Goal: Use online tool/utility: Use online tool/utility

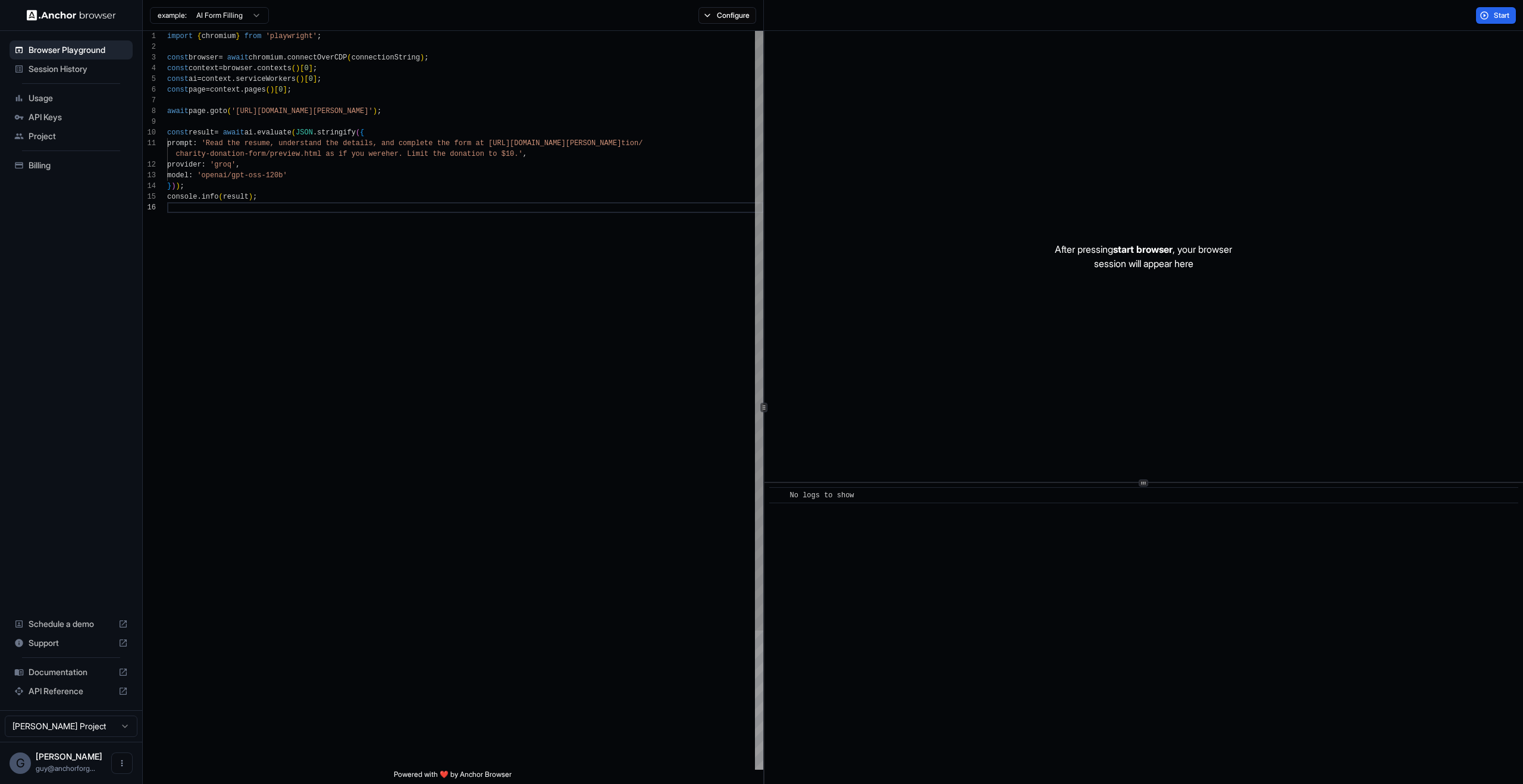
click at [658, 141] on div "import { chromium } from 'playwright' ; const browser = await chromium . connec…" at bounding box center [465, 486] width 596 height 910
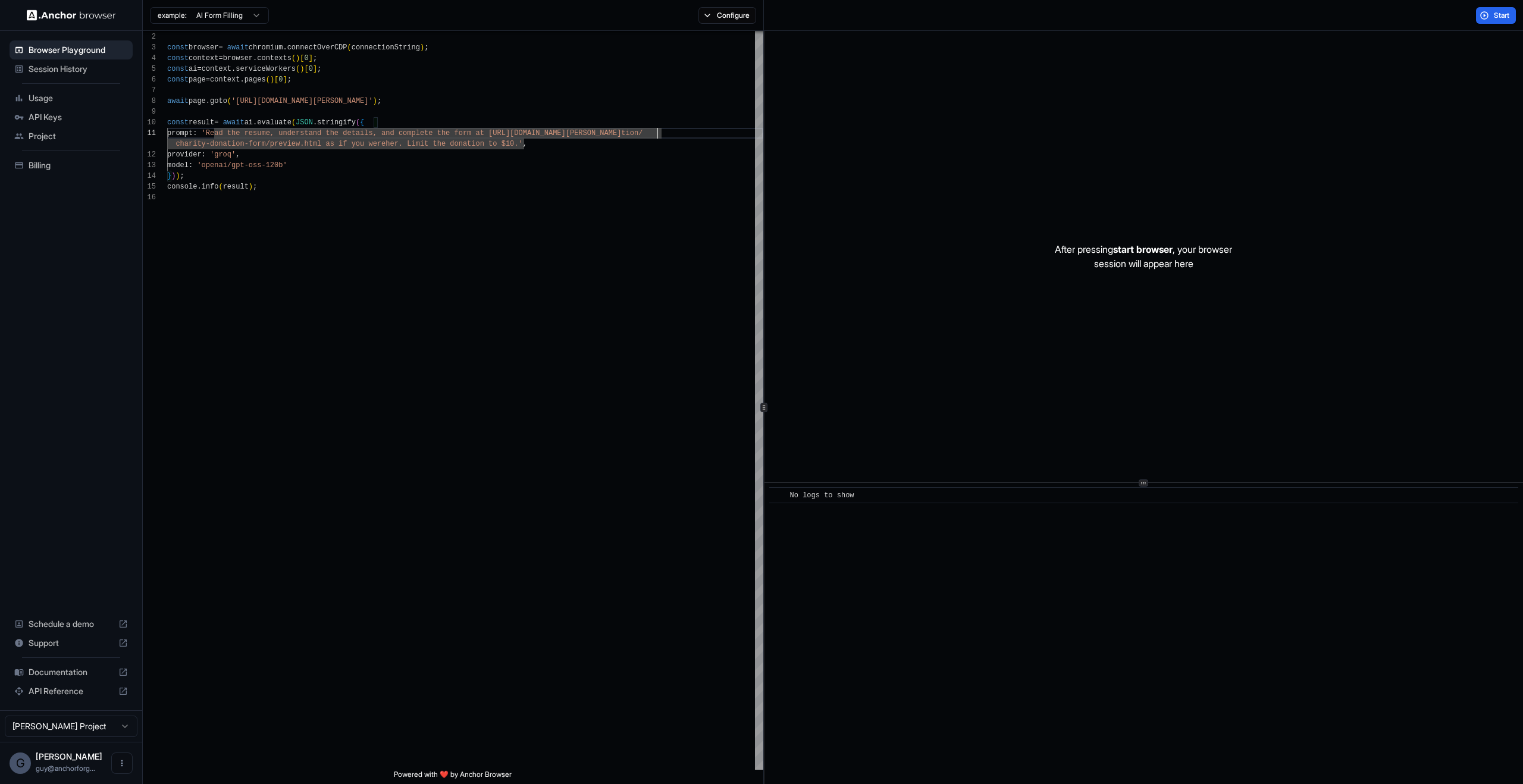
click at [839, 406] on div "After pressing start browser , your browser session will appear here" at bounding box center [1144, 256] width 759 height 451
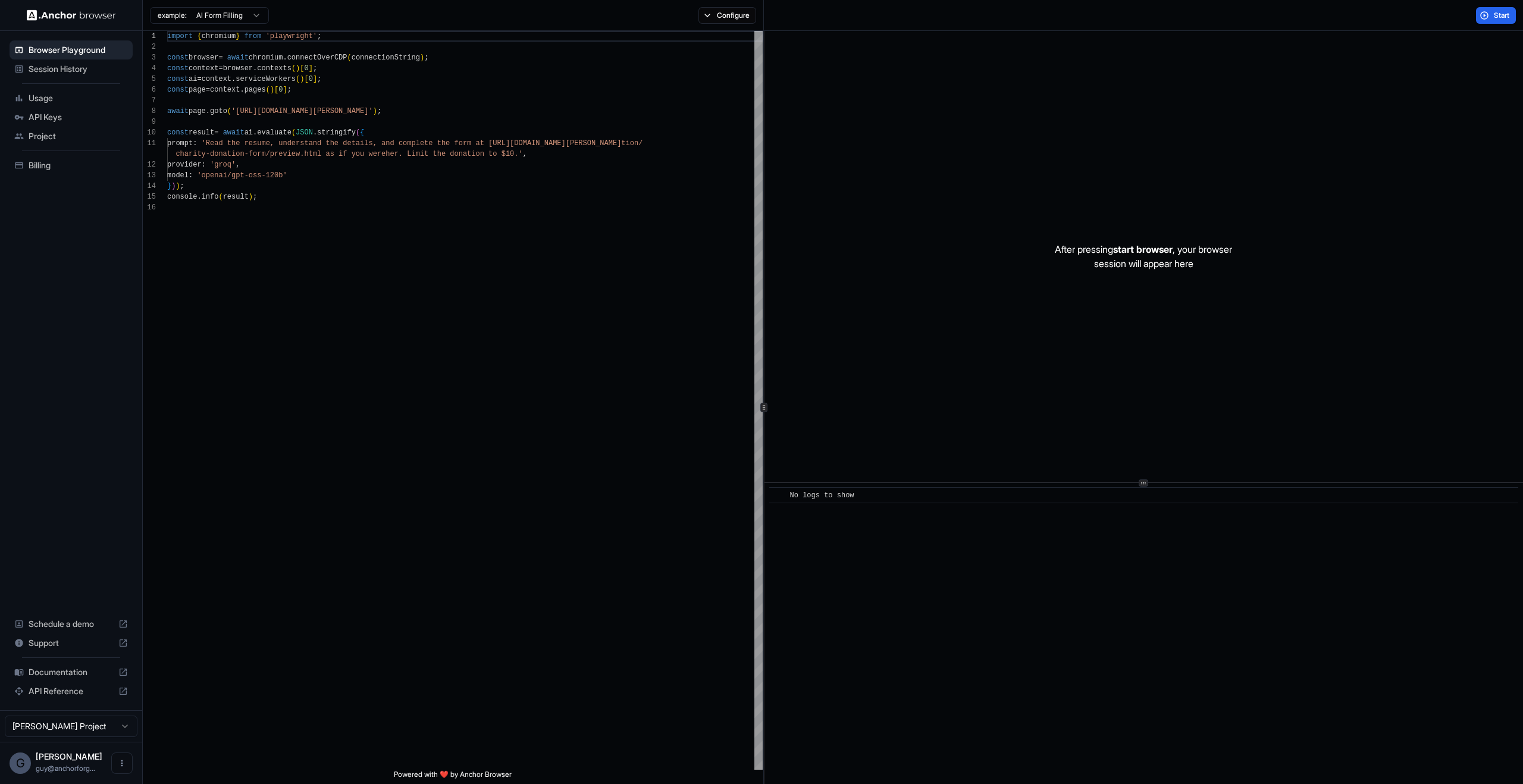
scroll to position [107, 0]
type textarea "**********"
drag, startPoint x: 542, startPoint y: 168, endPoint x: 729, endPoint y: 114, distance: 194.6
click at [542, 168] on div "import { chromium } from 'playwright' ; const browser = await chromium . connec…" at bounding box center [465, 486] width 596 height 910
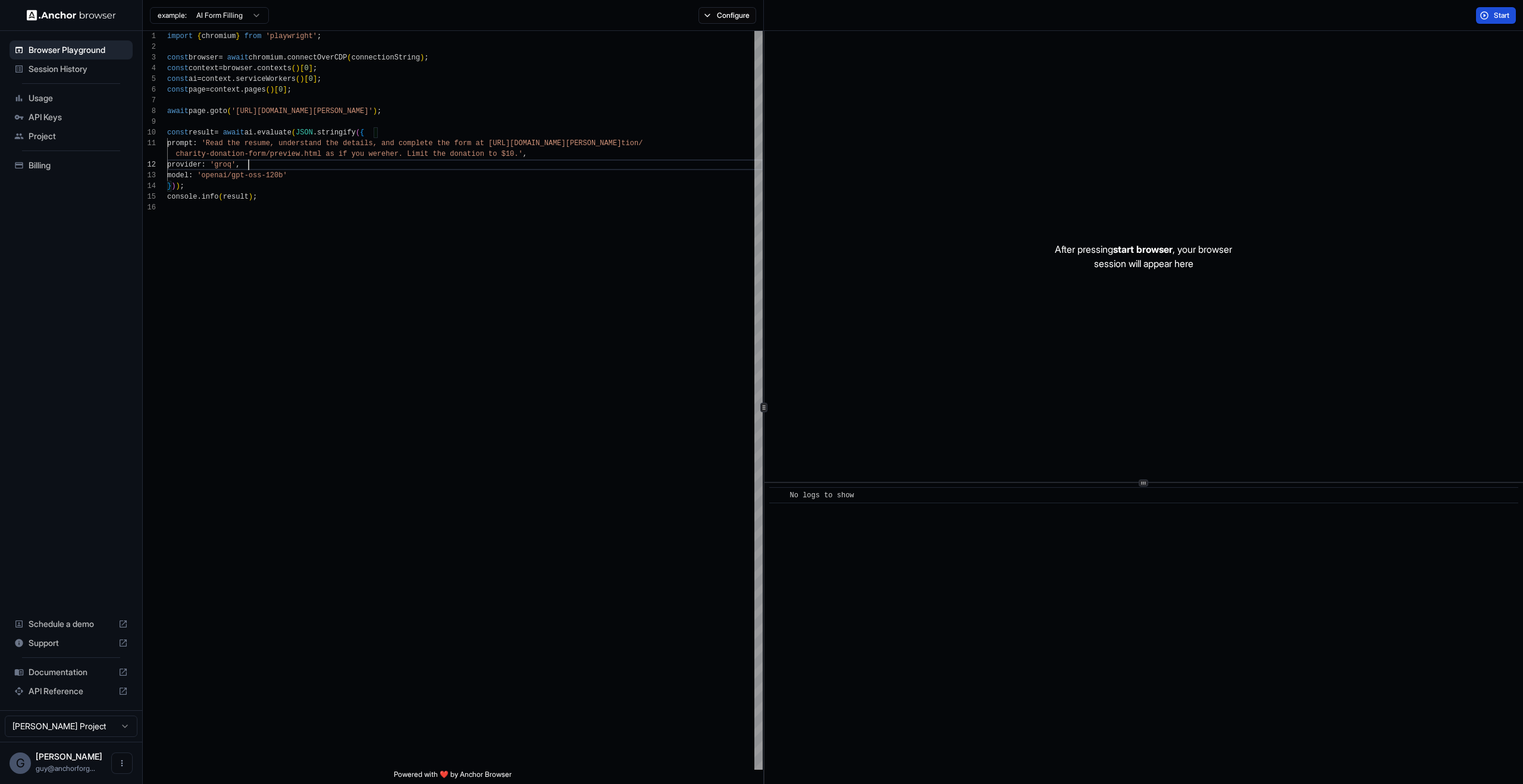
click at [1498, 12] on span "Start" at bounding box center [1503, 15] width 17 height 10
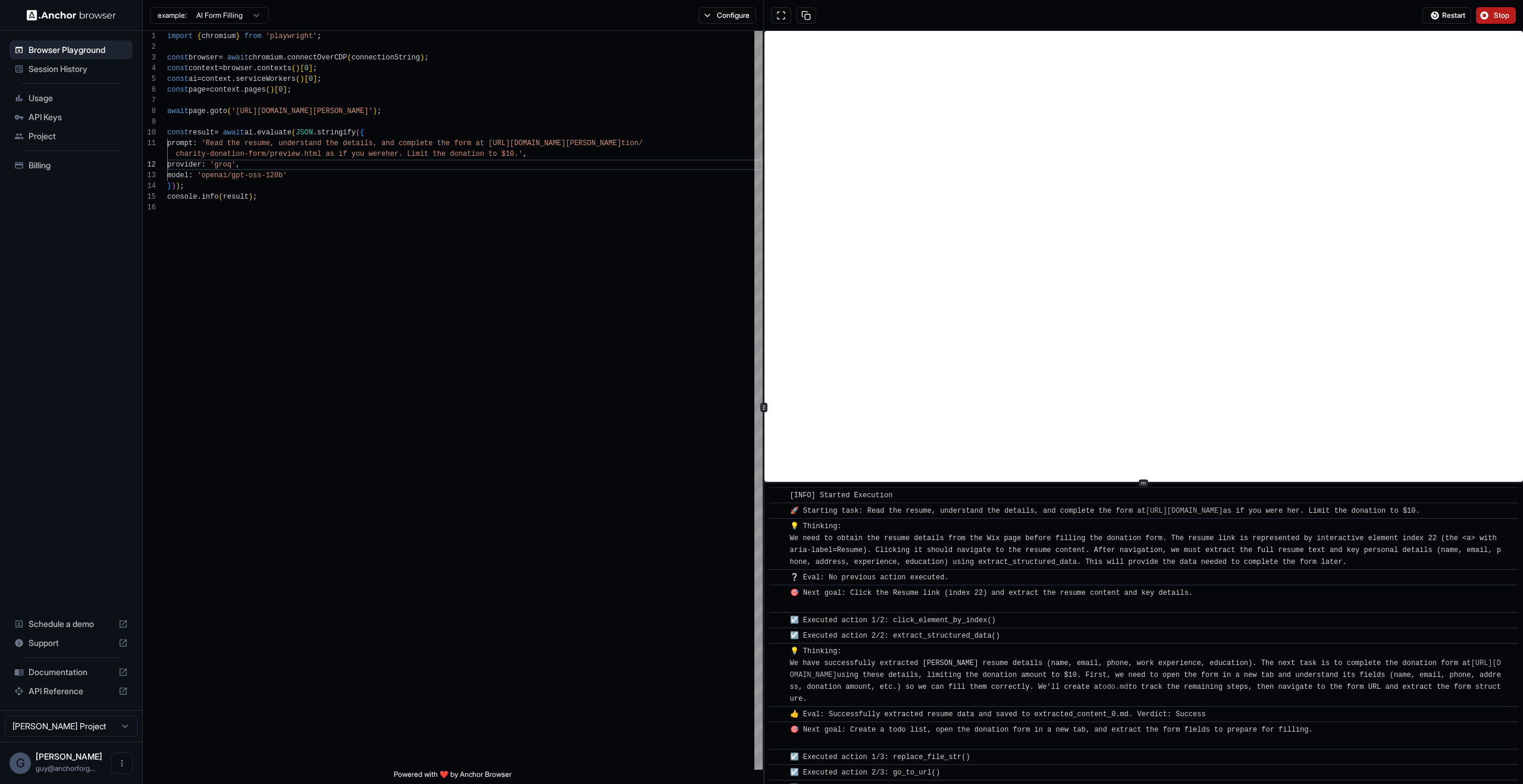
scroll to position [368, 0]
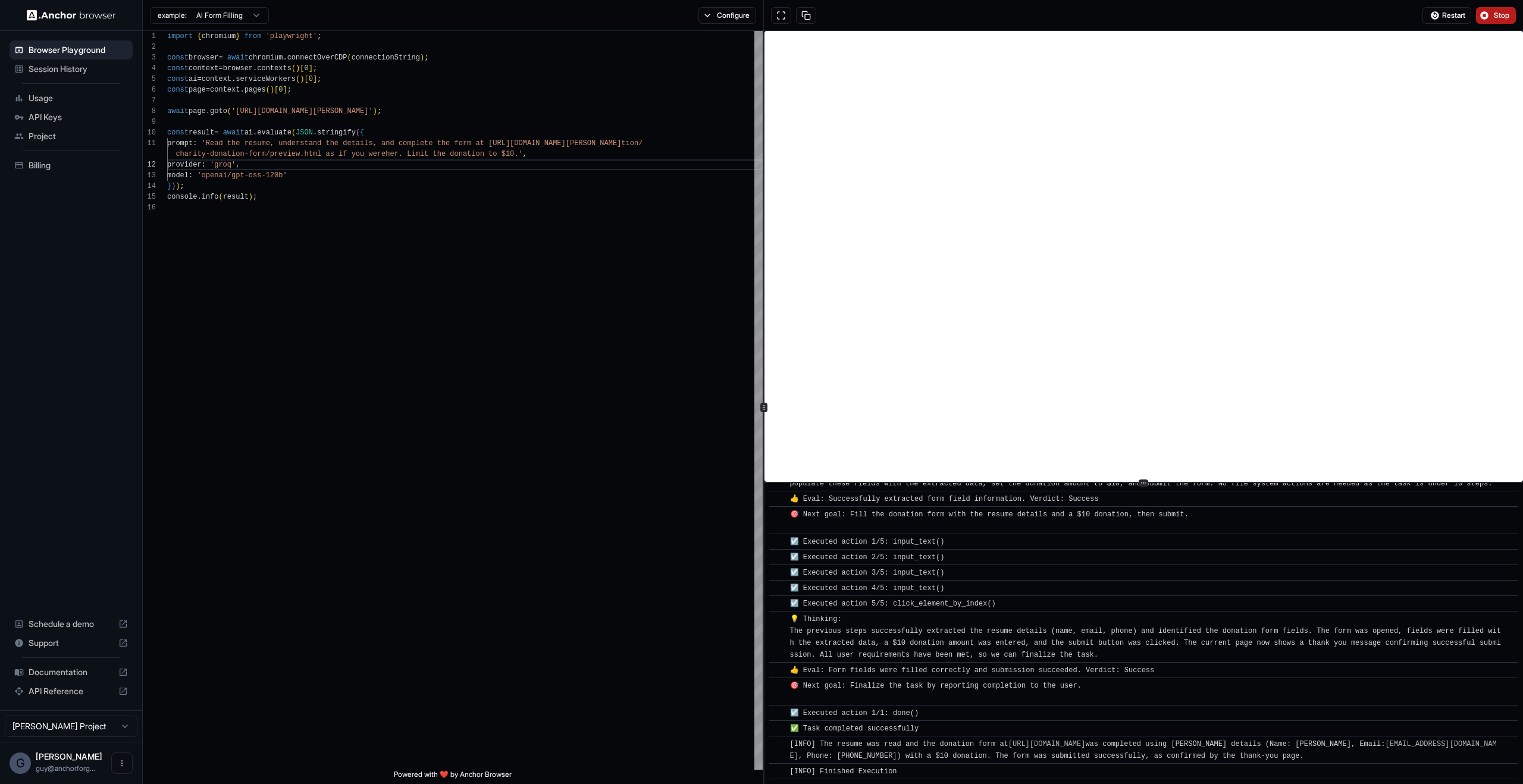
click at [1518, 17] on div "Restart Stop" at bounding box center [1469, 16] width 108 height 17
click at [1499, 17] on span "Stop" at bounding box center [1503, 15] width 17 height 10
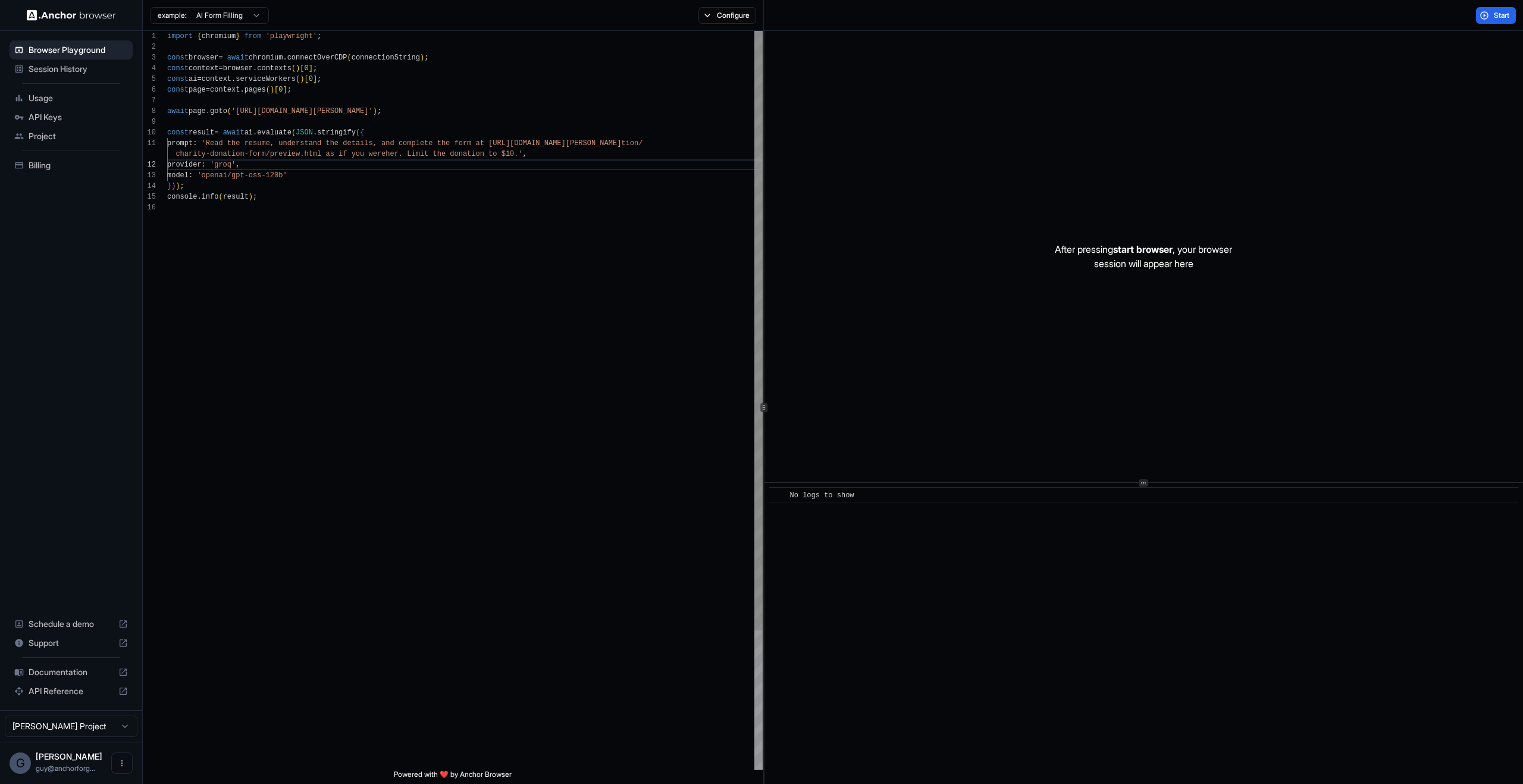
click at [498, 403] on div "import { chromium } from 'playwright' ; const browser = await chromium . connec…" at bounding box center [465, 486] width 596 height 910
click at [67, 63] on span "Session History" at bounding box center [78, 69] width 99 height 12
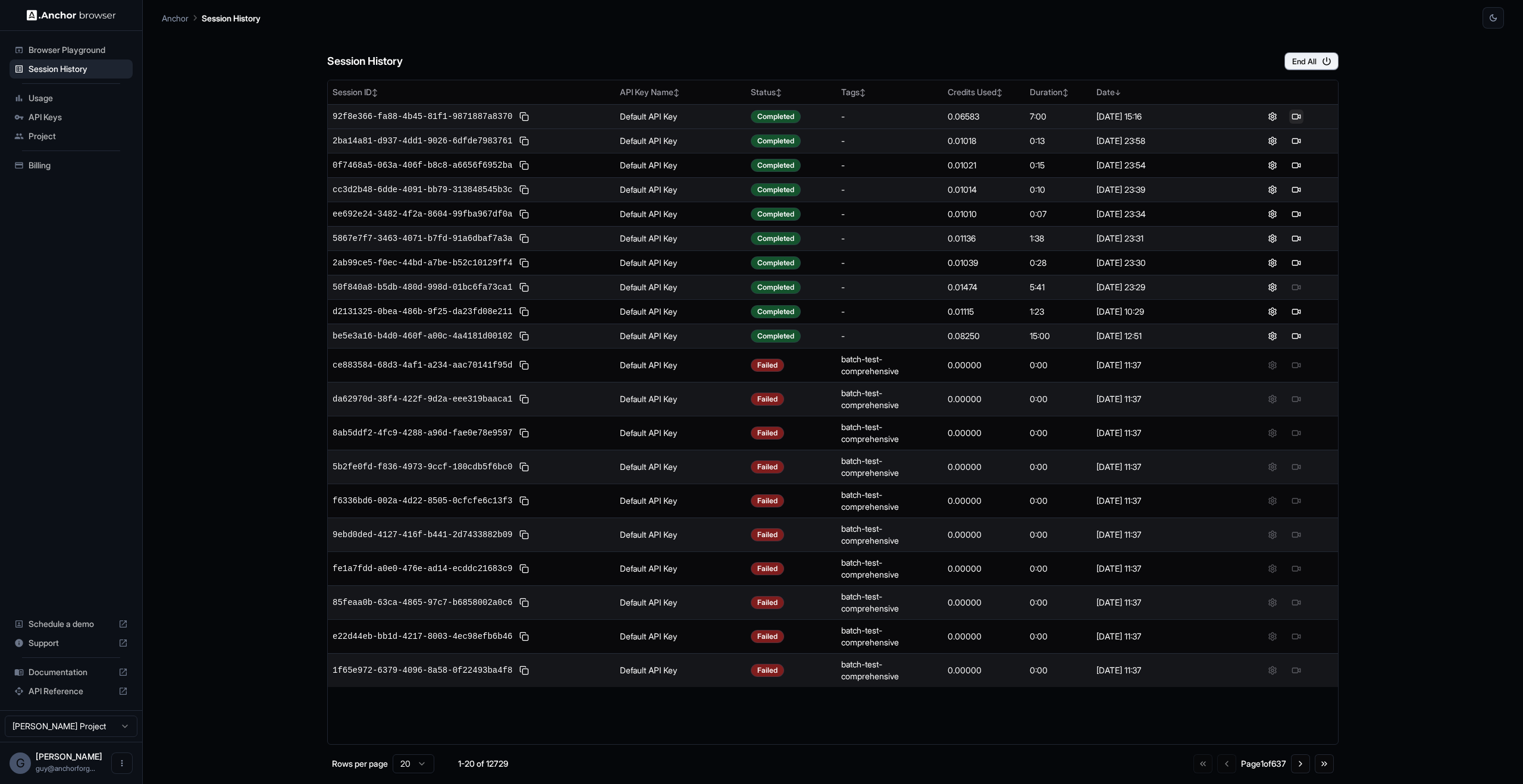
click at [1302, 116] on button at bounding box center [1296, 117] width 14 height 14
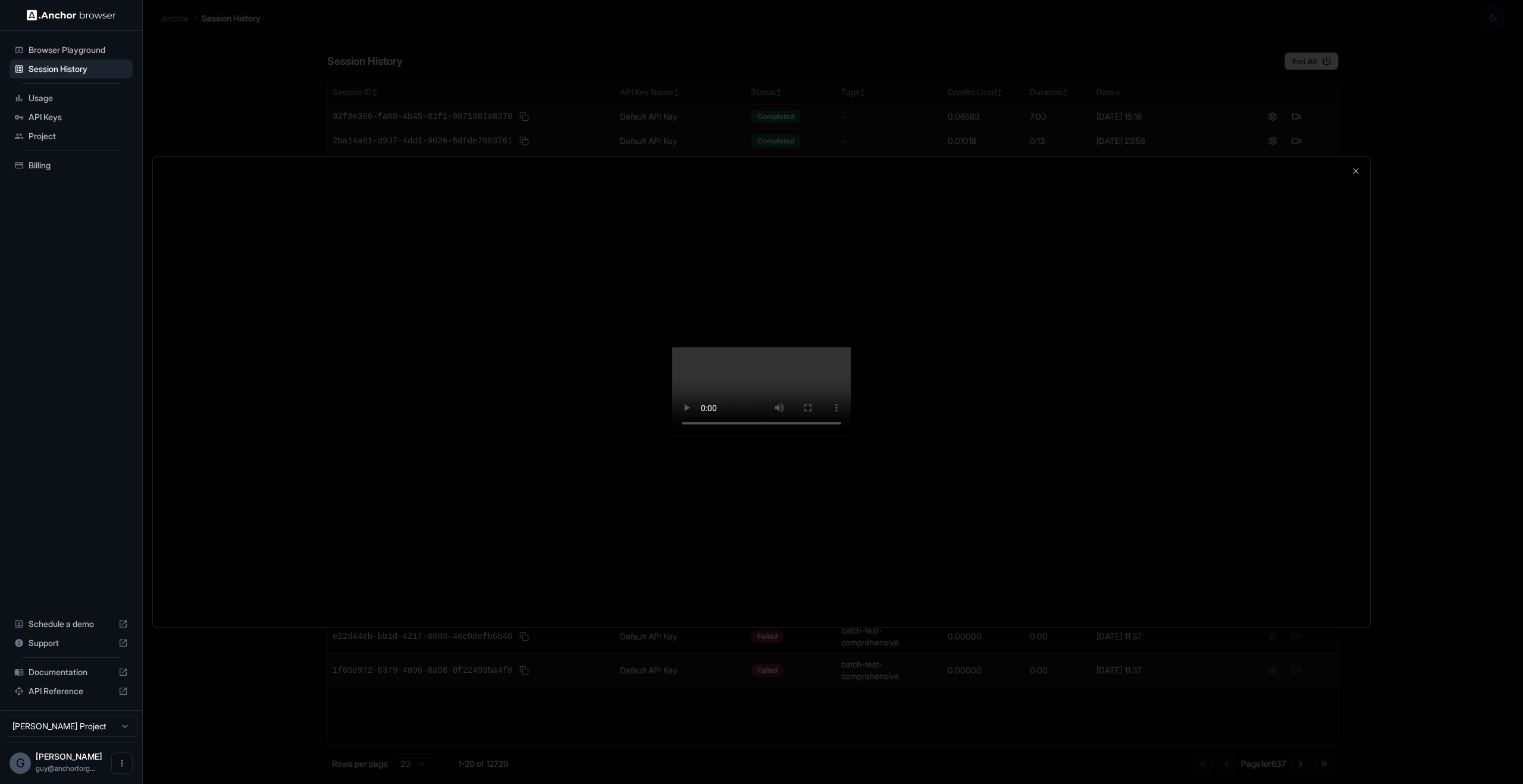
click at [851, 347] on video at bounding box center [762, 392] width 178 height 89
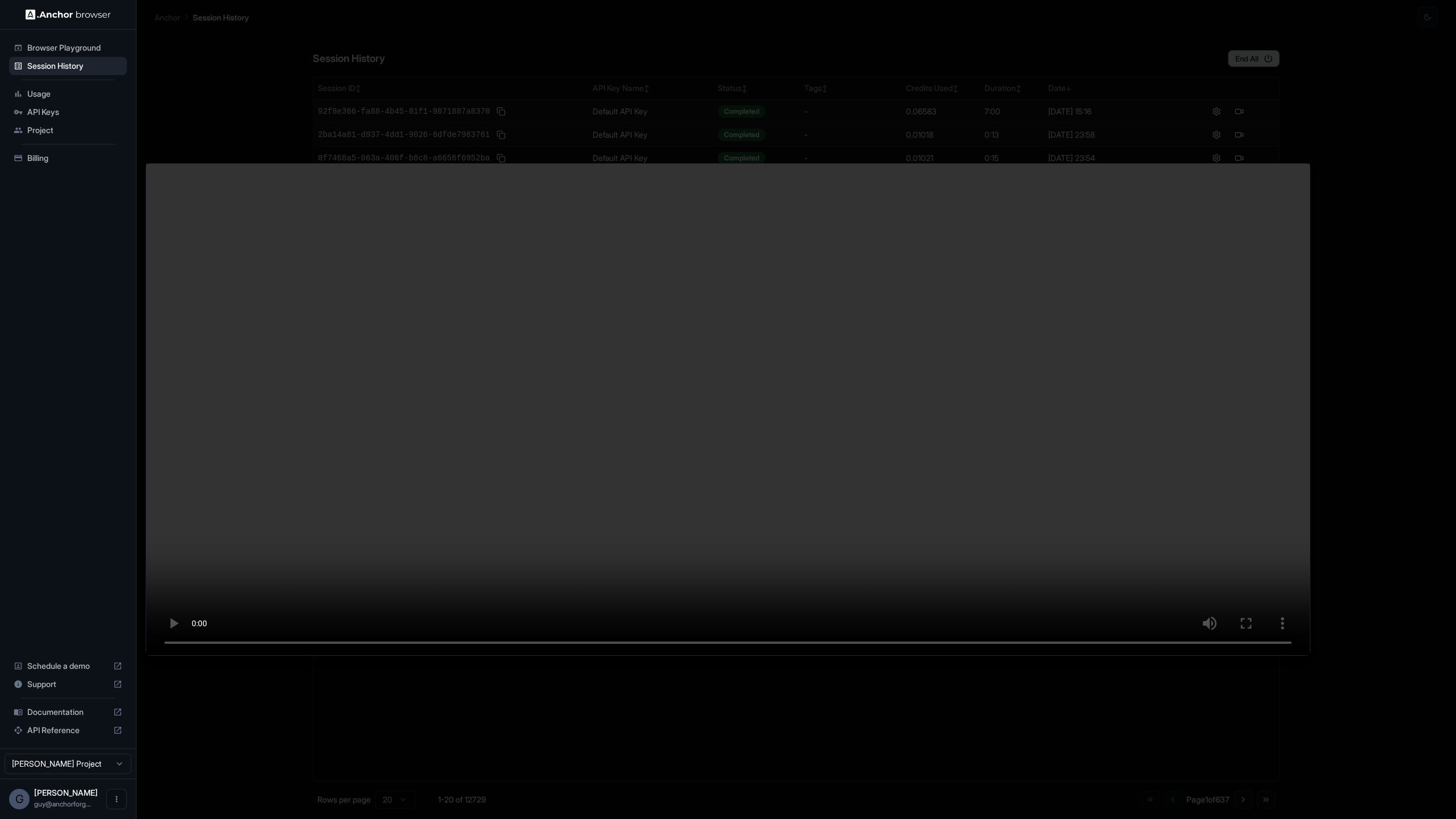
click at [1004, 257] on video at bounding box center [728, 409] width 1164 height 491
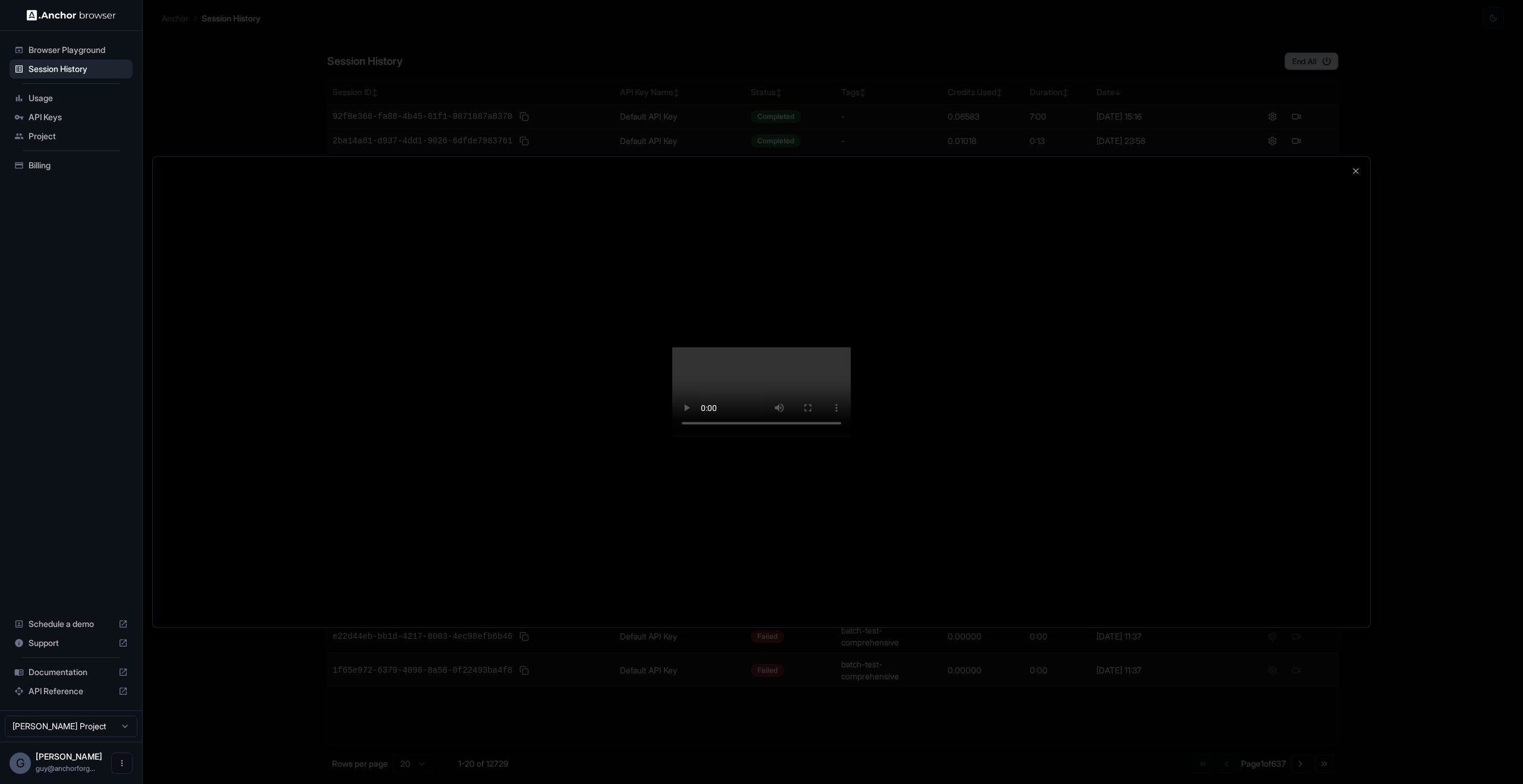
click at [1341, 168] on div at bounding box center [762, 392] width 1217 height 471
click at [1433, 174] on div at bounding box center [762, 392] width 1523 height 784
